Goal: Answer question/provide support: Answer question/provide support

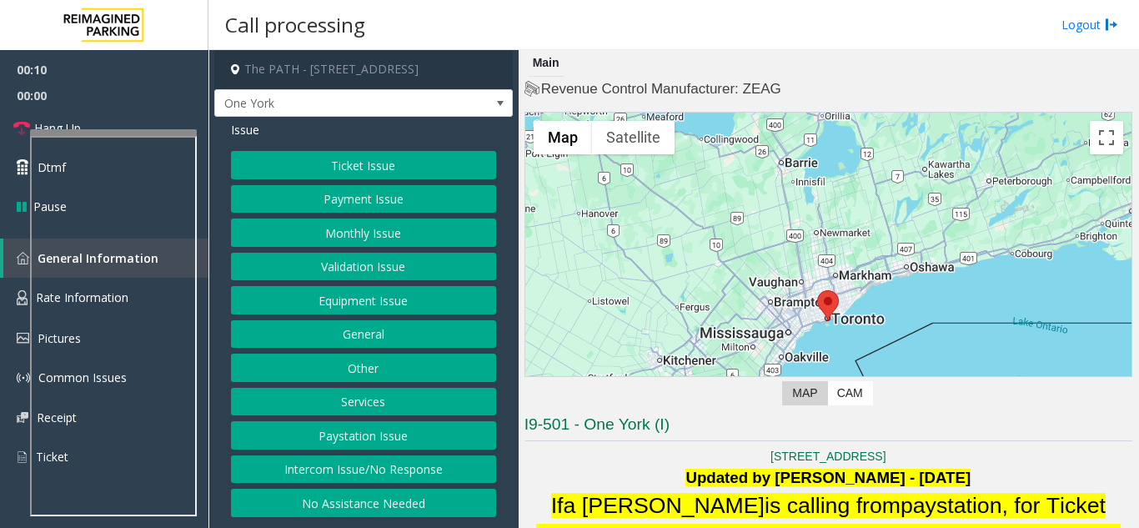
click at [108, 136] on div at bounding box center [113, 132] width 167 height 7
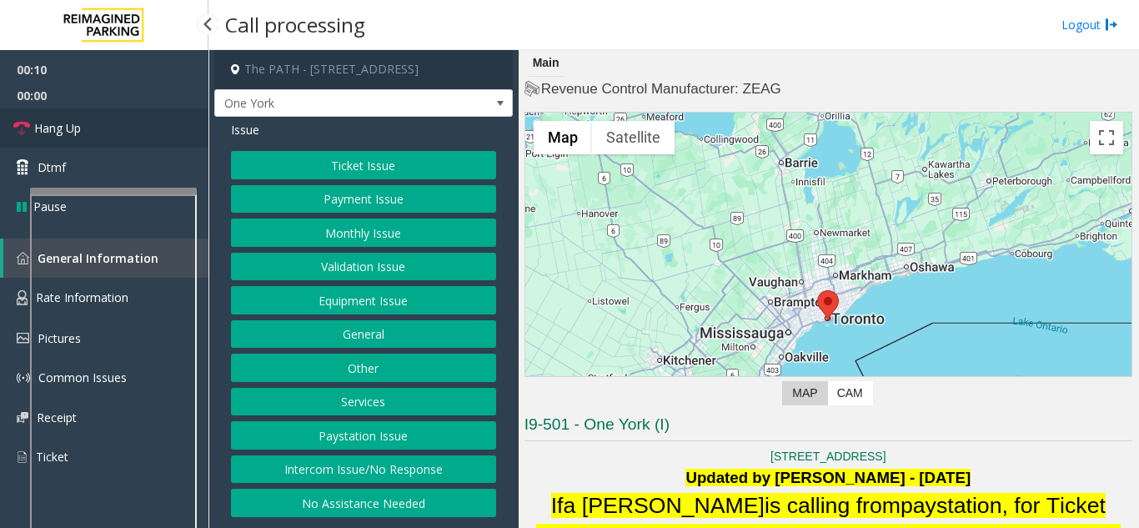
click at [67, 113] on link "Hang Up" at bounding box center [104, 127] width 208 height 39
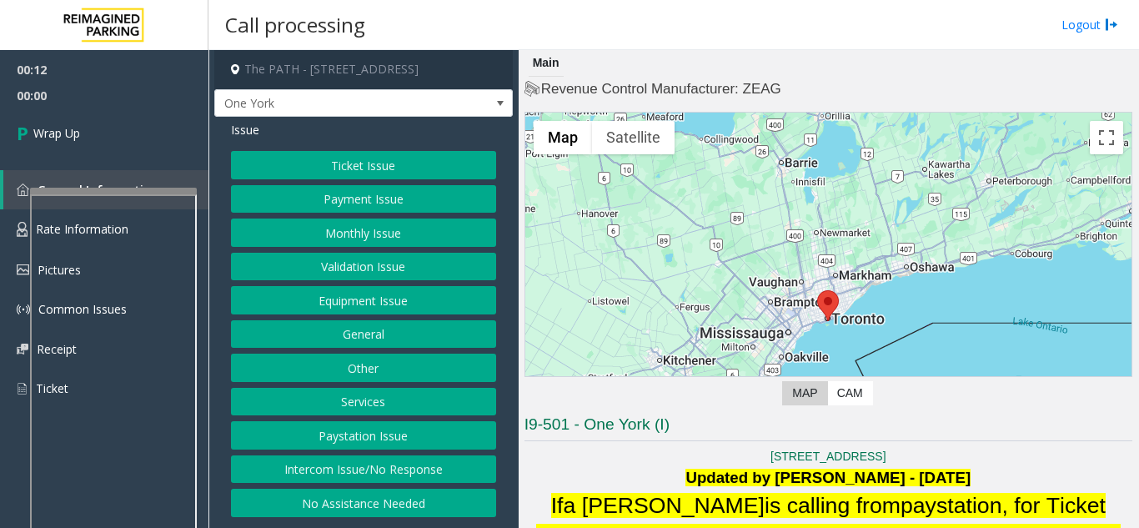
click at [395, 496] on button "No Assistance Needed" at bounding box center [363, 503] width 265 height 28
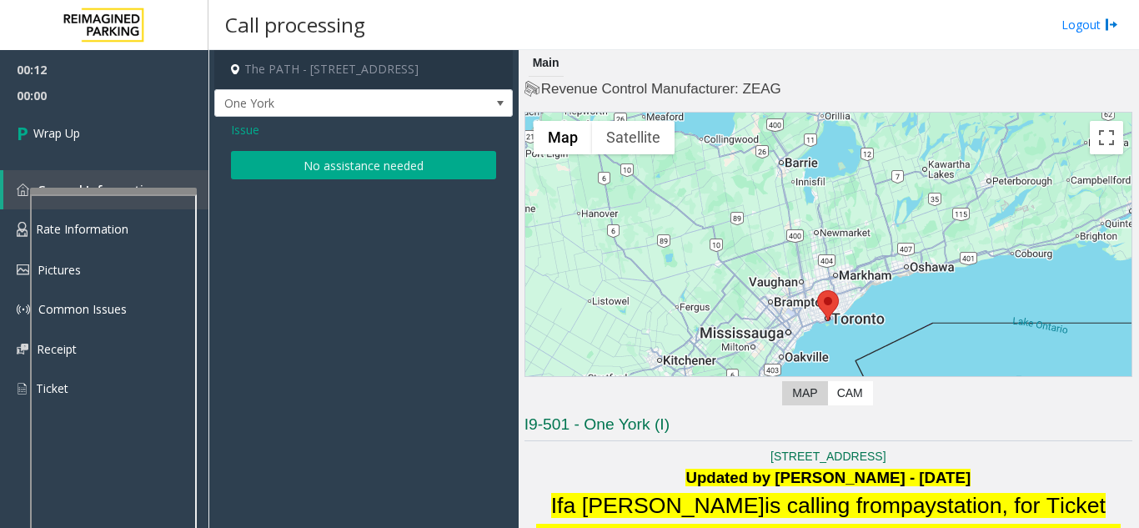
click at [325, 174] on button "No assistance needed" at bounding box center [363, 165] width 265 height 28
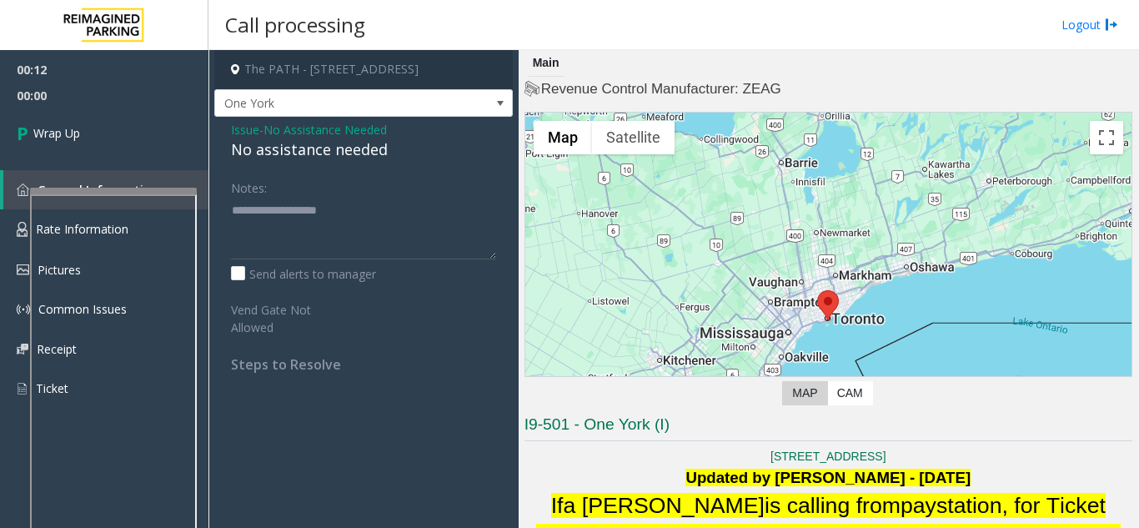
click at [288, 153] on div "No assistance needed" at bounding box center [363, 149] width 265 height 23
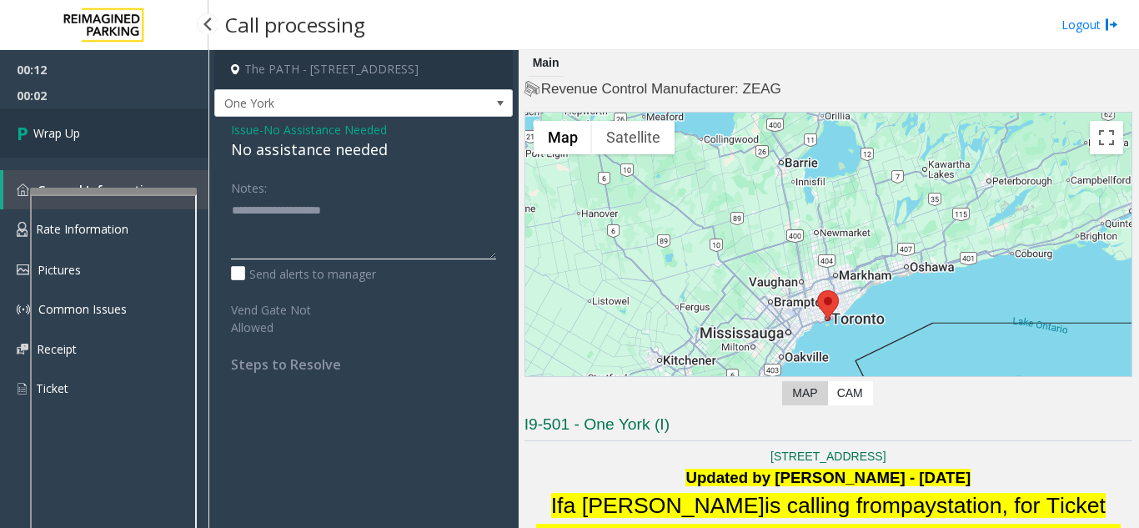
type textarea "**********"
click at [71, 157] on link "Wrap Up" at bounding box center [104, 132] width 208 height 49
